Goal: Find specific page/section

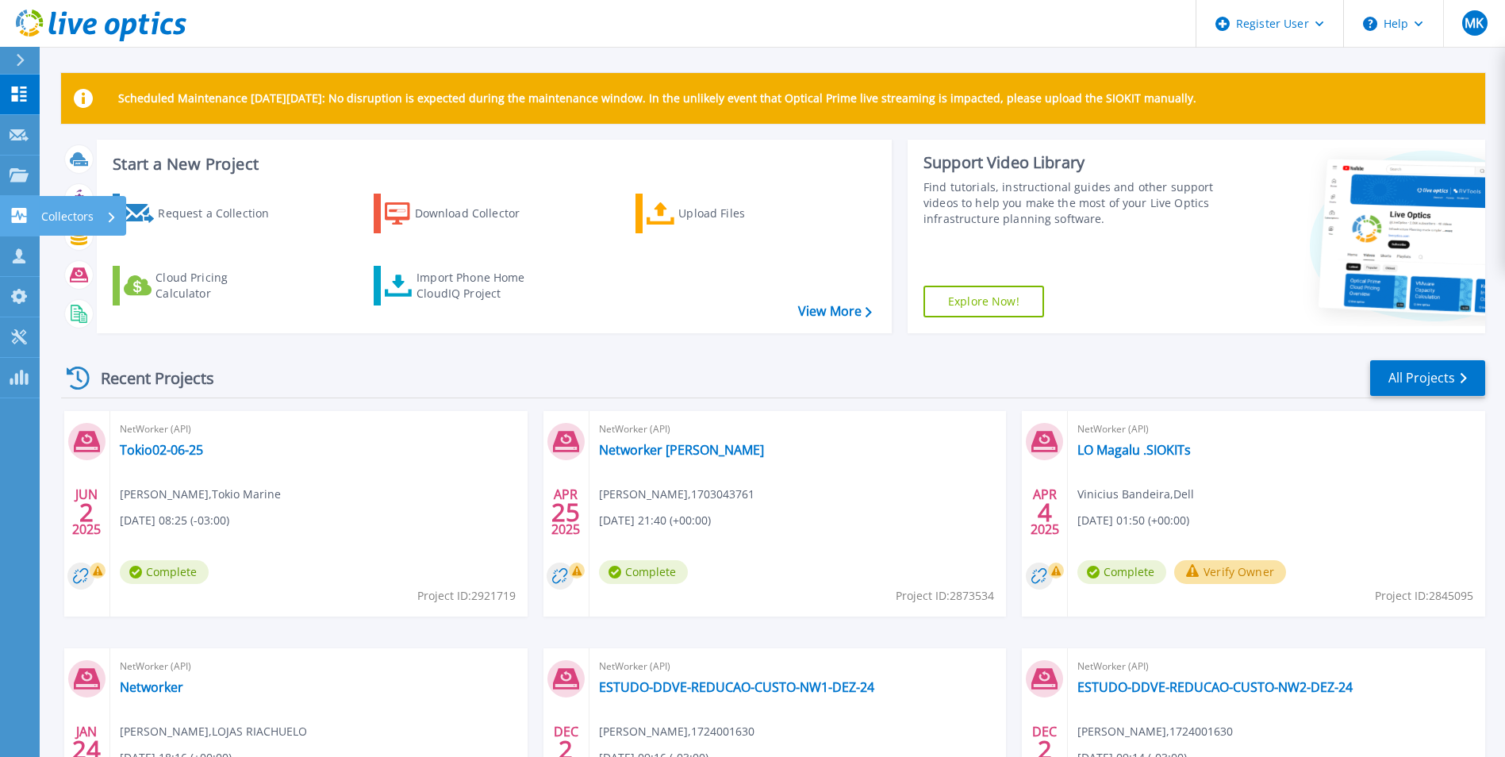
click at [104, 217] on div "Collectors" at bounding box center [78, 216] width 75 height 41
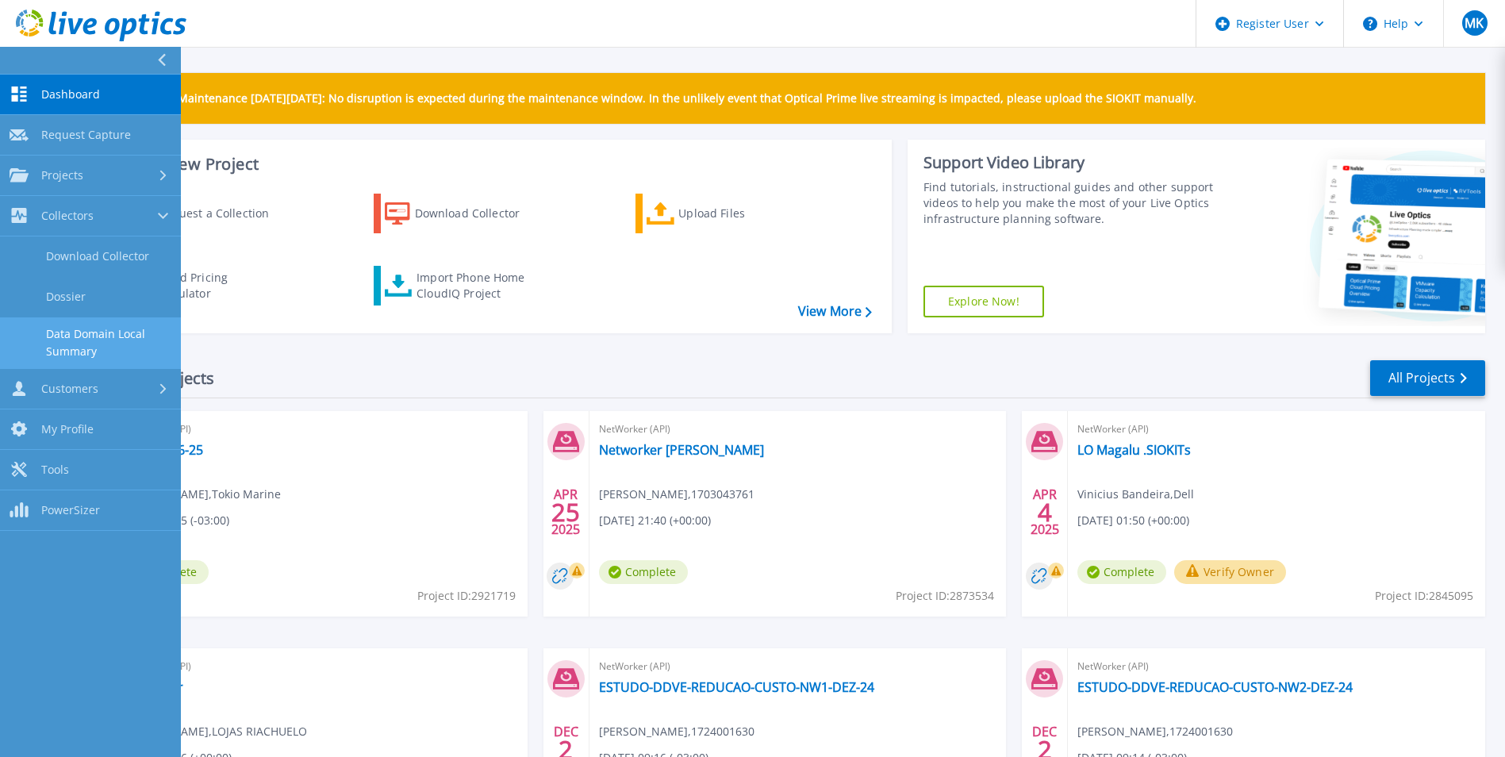
click at [56, 332] on link "Data Domain Local Summary" at bounding box center [90, 342] width 181 height 51
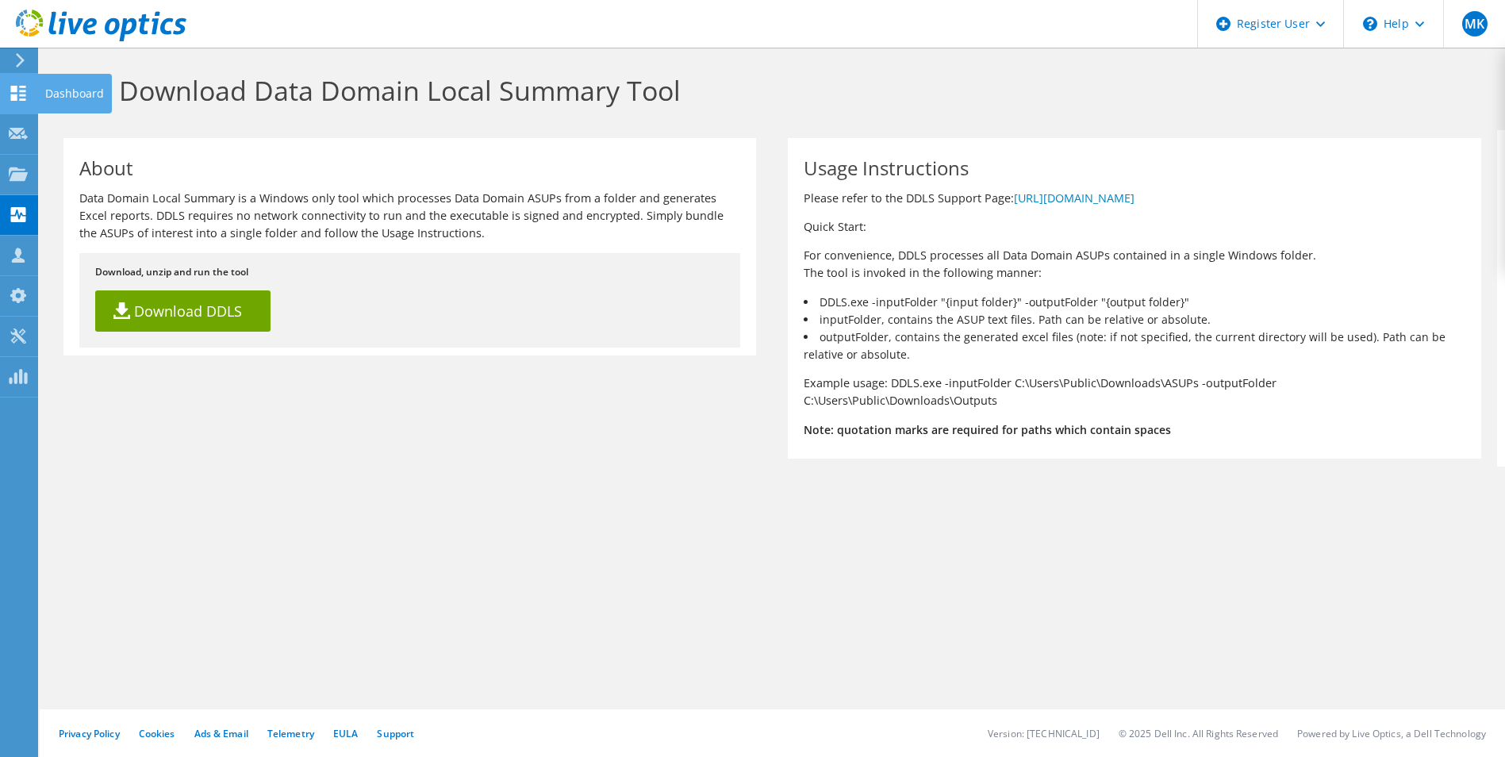
click at [65, 95] on div "Dashboard" at bounding box center [74, 94] width 75 height 40
